Goal: Task Accomplishment & Management: Manage account settings

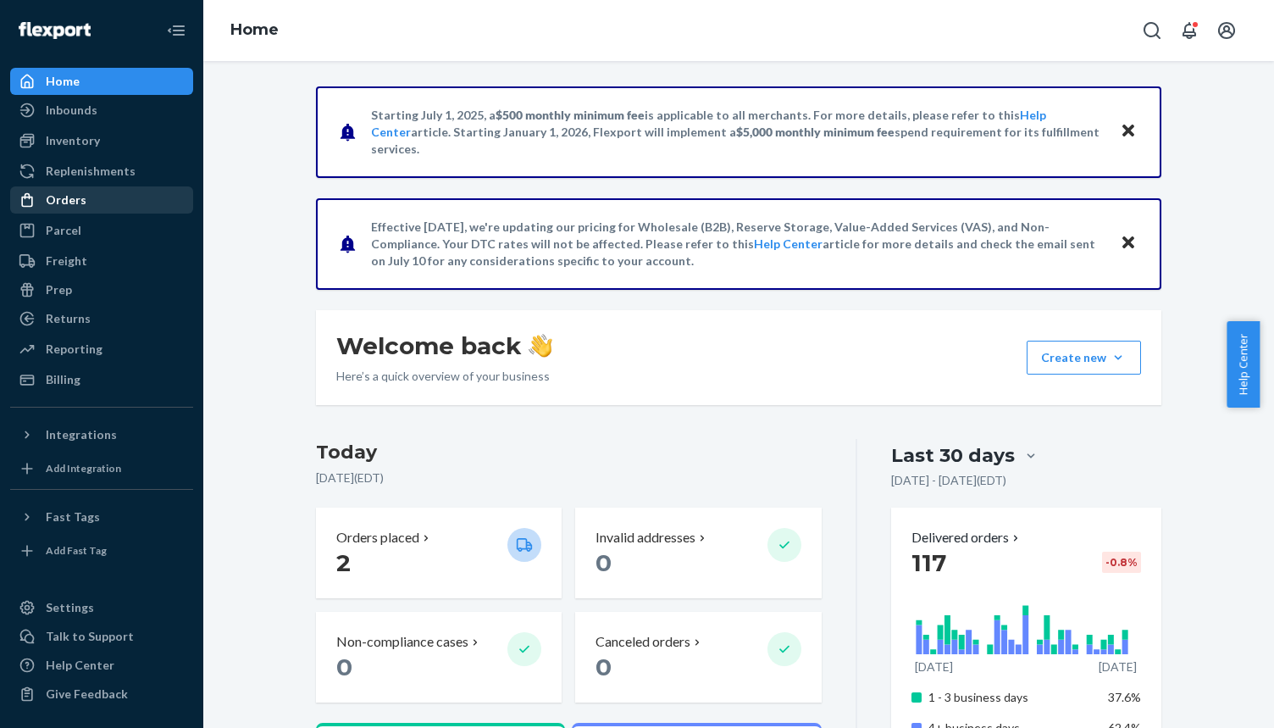
click at [84, 193] on div "Orders" at bounding box center [102, 200] width 180 height 24
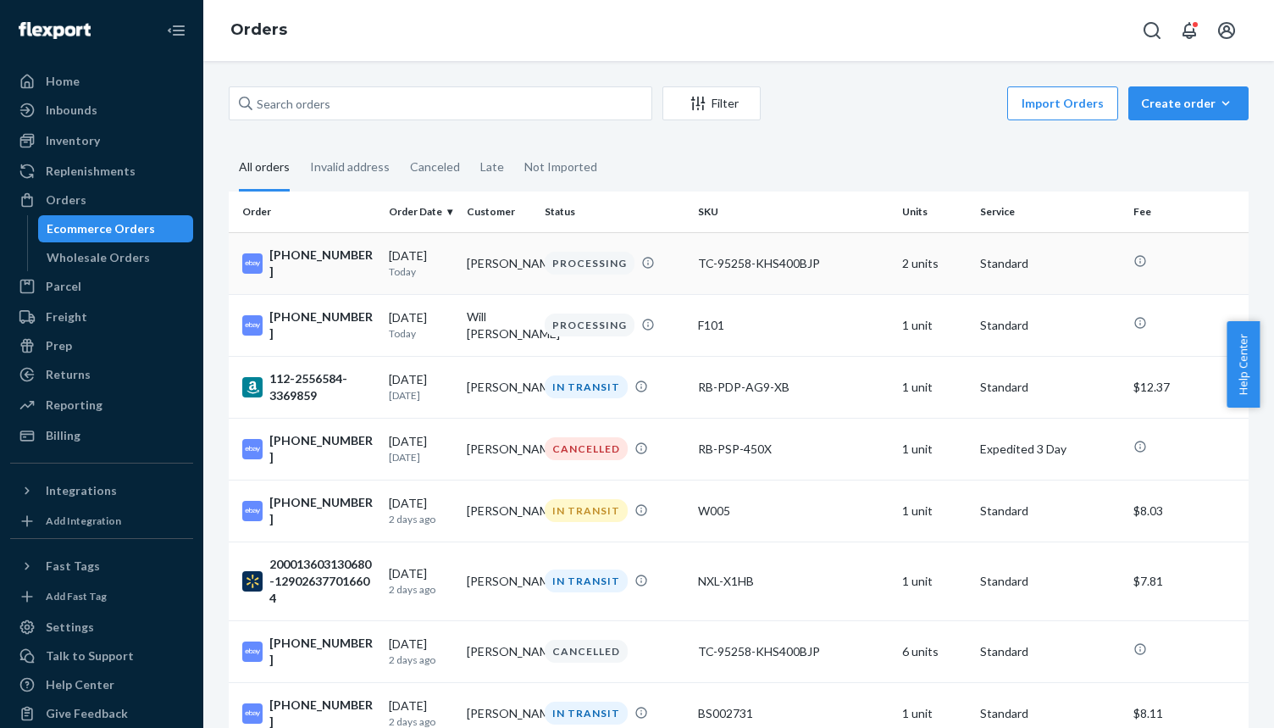
click at [747, 267] on div "TC-95258-KHS400BJP" at bounding box center [793, 263] width 191 height 17
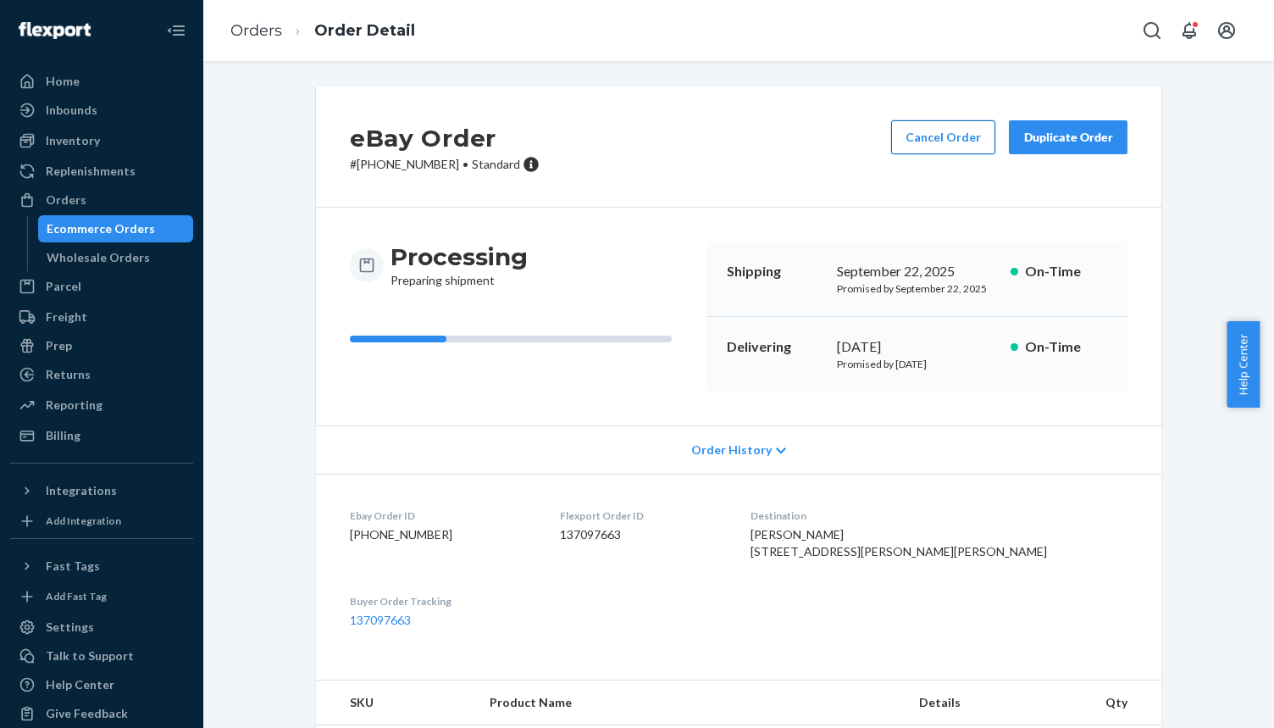
click at [923, 140] on button "Cancel Order" at bounding box center [943, 137] width 104 height 34
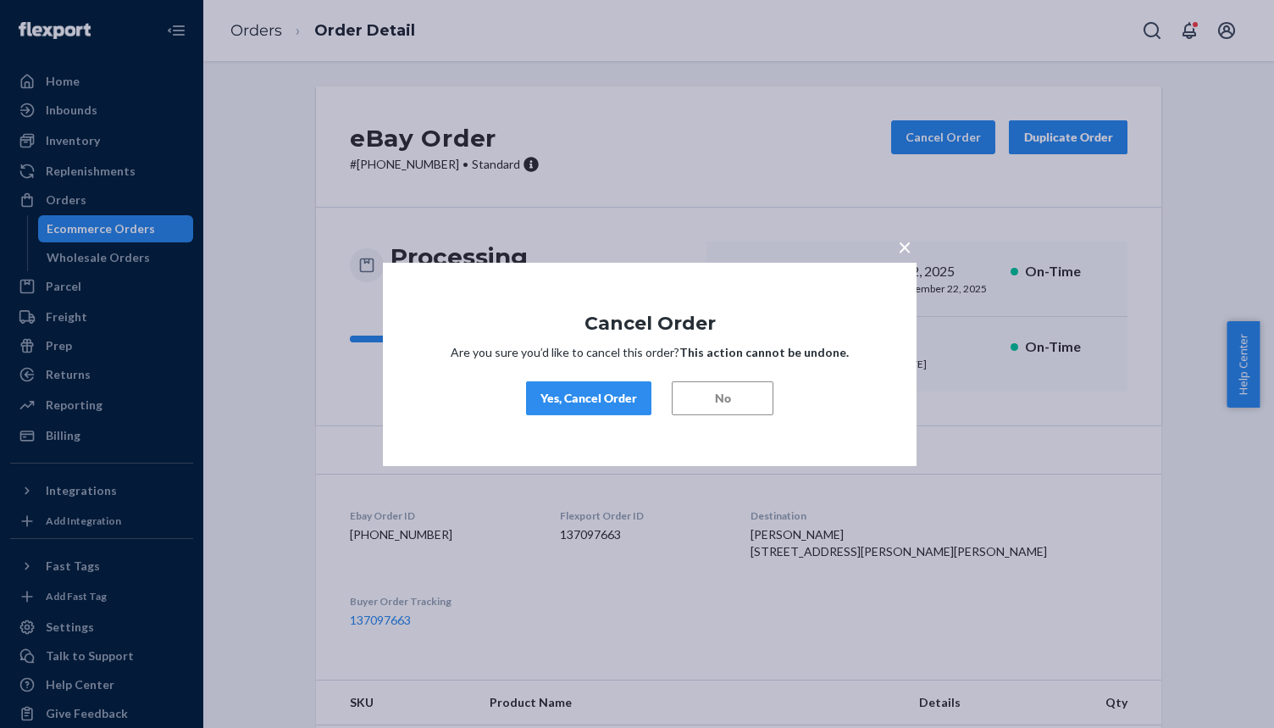
click at [579, 387] on button "Yes, Cancel Order" at bounding box center [588, 398] width 125 height 34
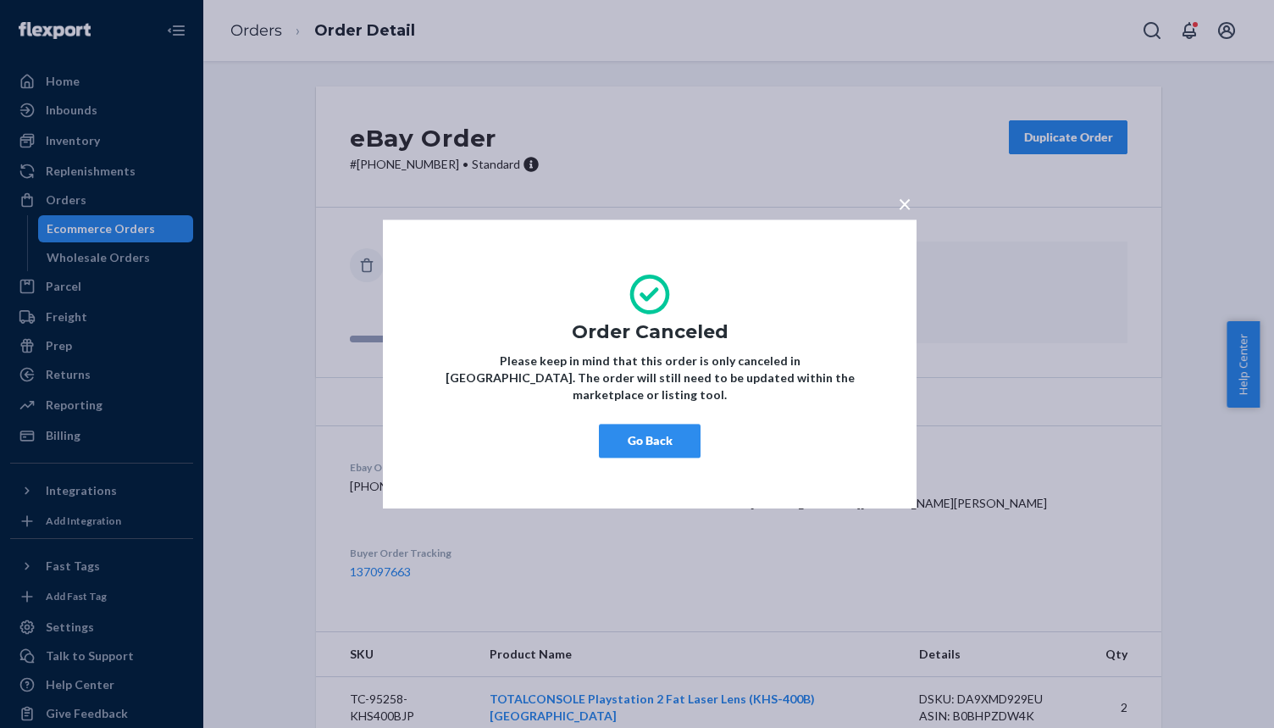
click at [655, 453] on div "× Order Canceled Please keep in mind that this order is only canceled in [GEOGR…" at bounding box center [650, 363] width 534 height 289
click at [660, 435] on button "Go Back" at bounding box center [650, 441] width 102 height 34
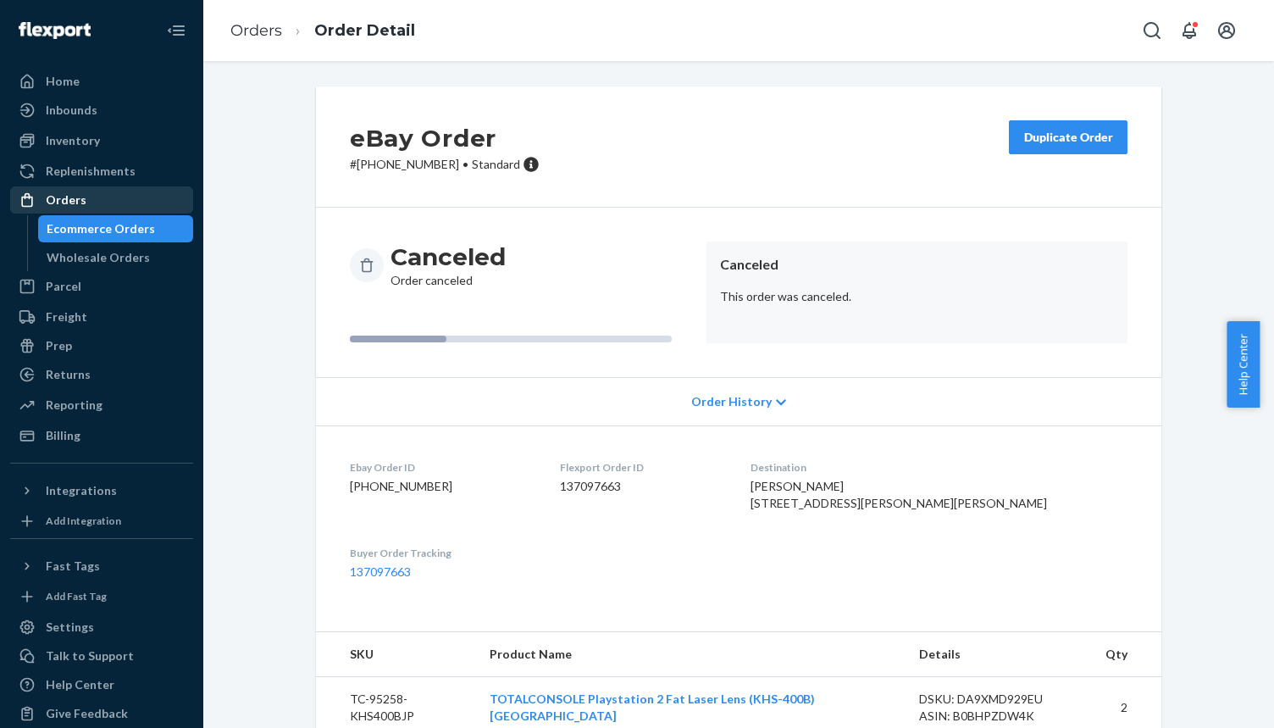
click at [69, 198] on div "Orders" at bounding box center [66, 199] width 41 height 17
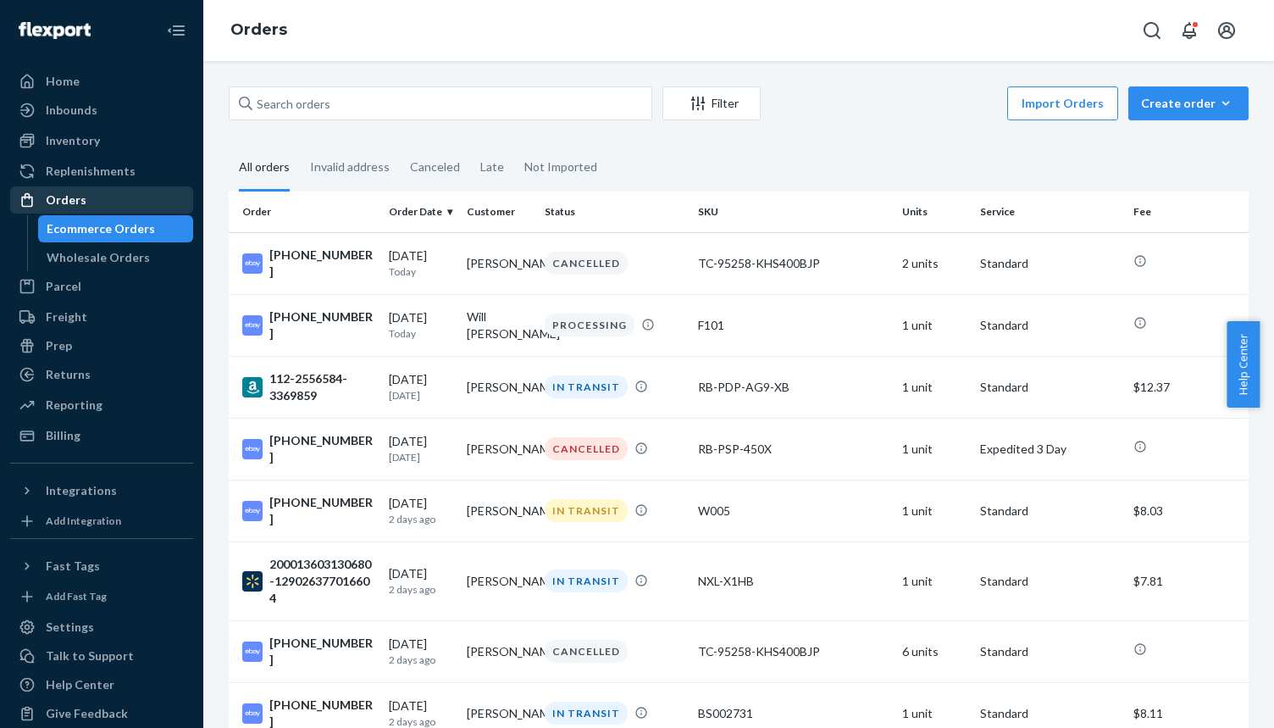
click at [74, 200] on div "Orders" at bounding box center [66, 199] width 41 height 17
